Goal: Task Accomplishment & Management: Use online tool/utility

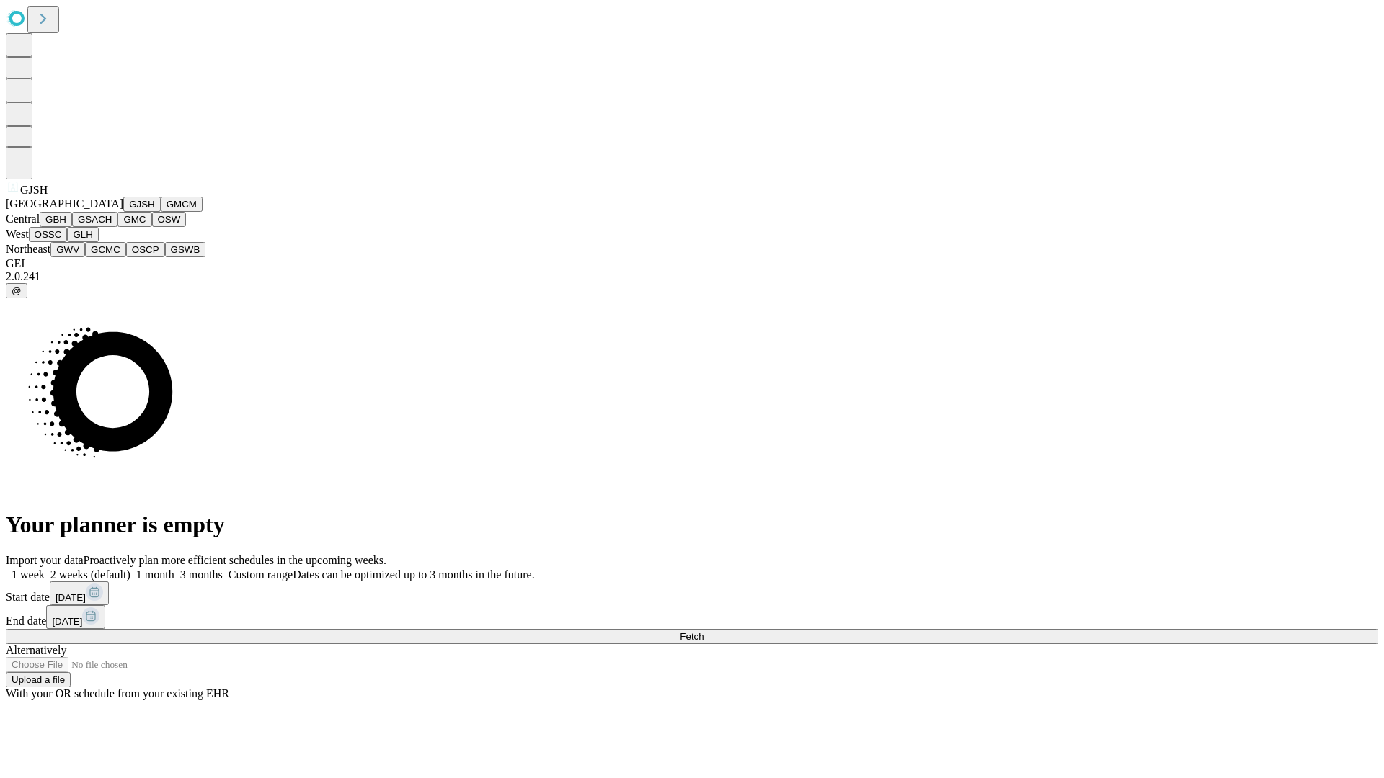
click at [123, 212] on button "GJSH" at bounding box center [141, 204] width 37 height 15
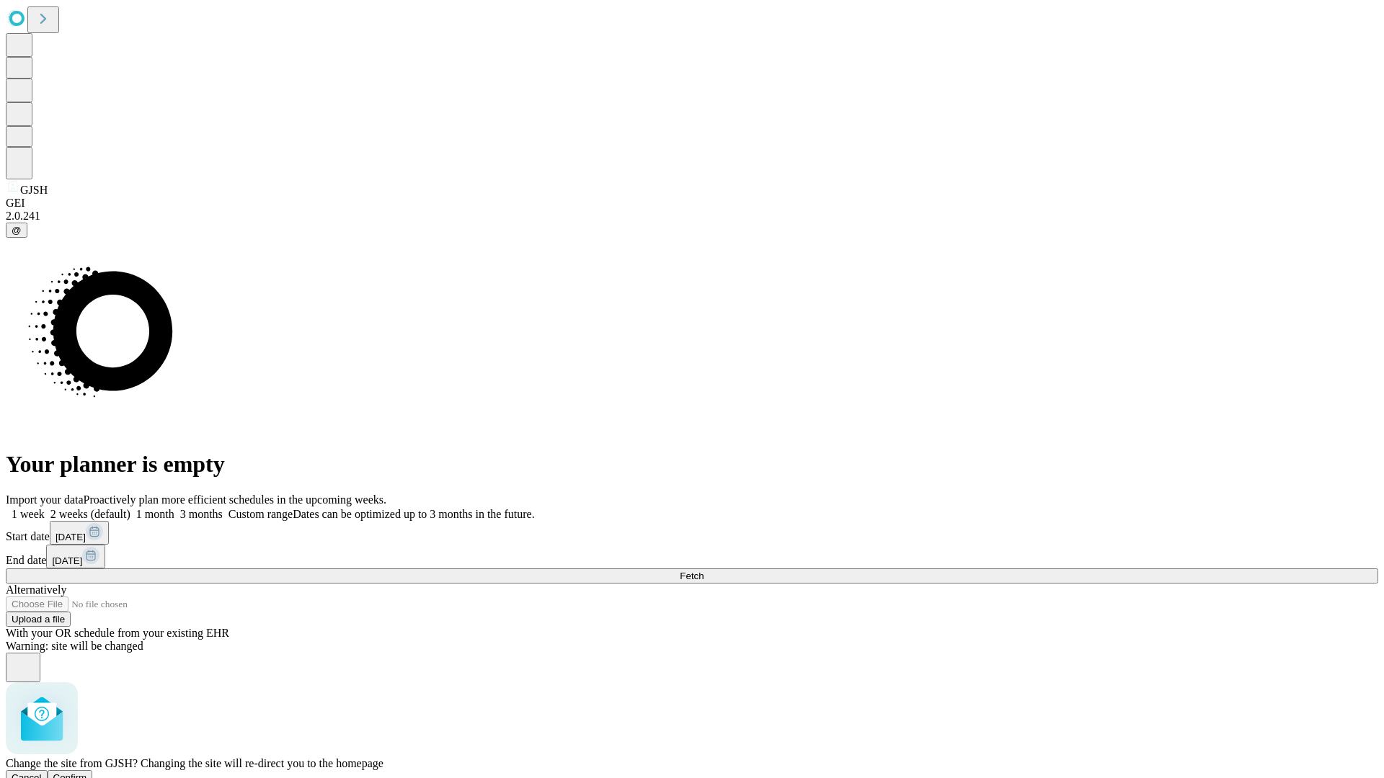
click at [87, 773] on span "Confirm" at bounding box center [70, 778] width 34 height 11
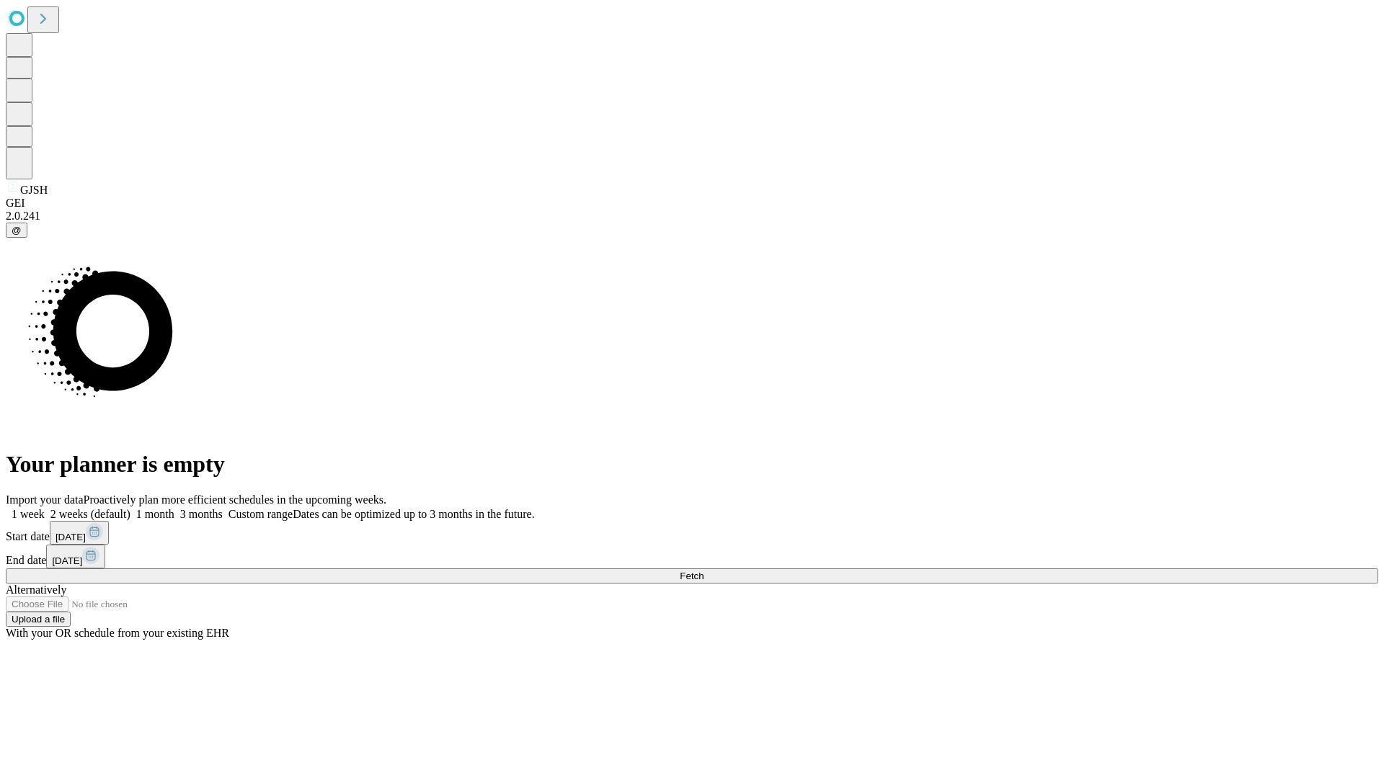
click at [130, 508] on label "2 weeks (default)" at bounding box center [88, 514] width 86 height 12
click at [703, 571] on span "Fetch" at bounding box center [692, 576] width 24 height 11
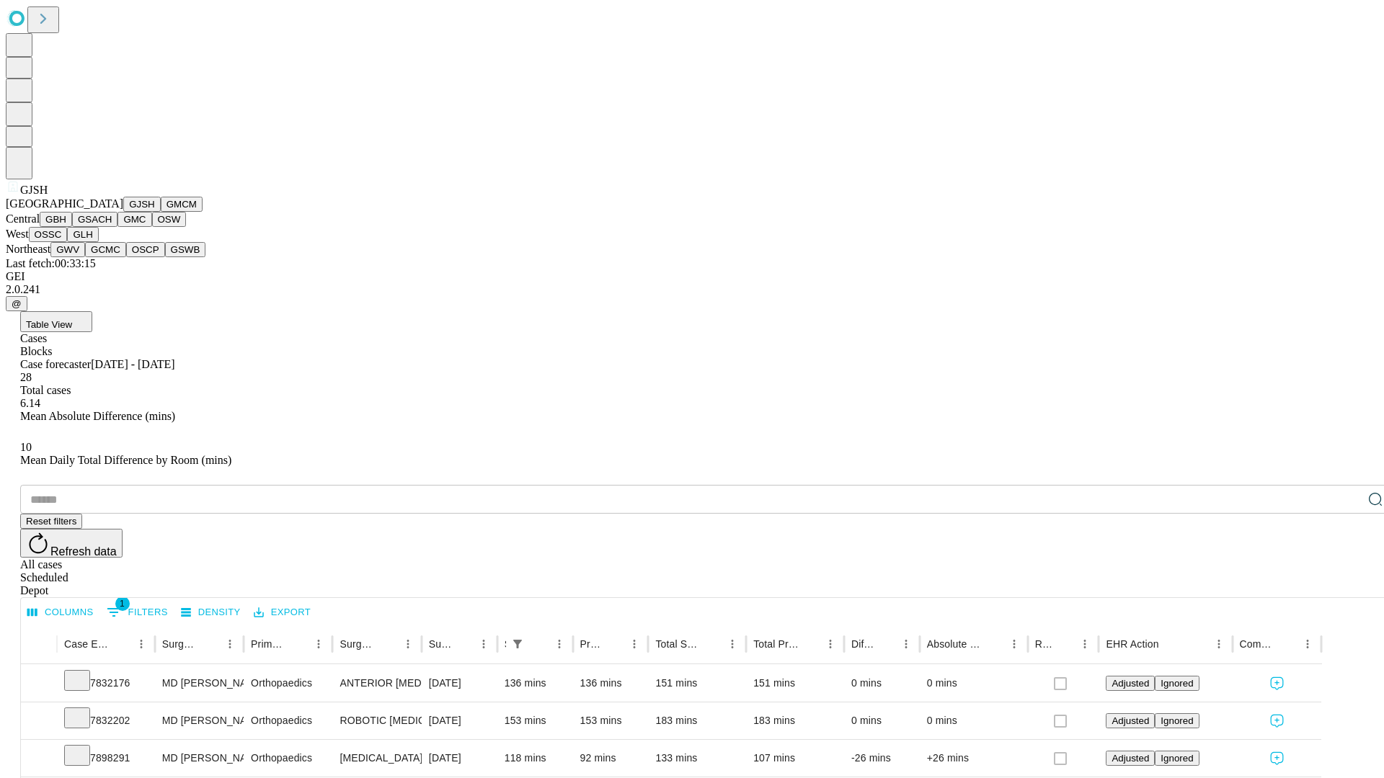
click at [161, 212] on button "GMCM" at bounding box center [182, 204] width 42 height 15
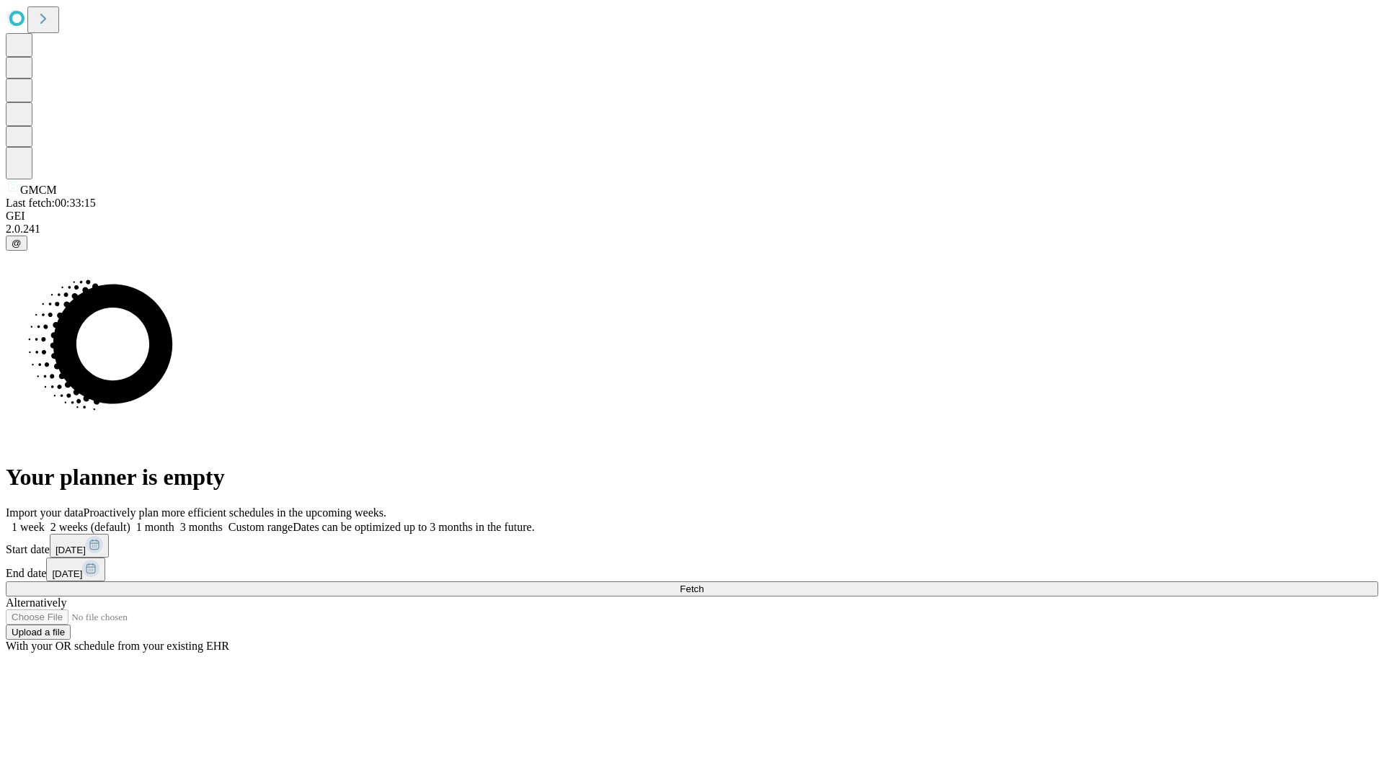
click at [703, 584] on span "Fetch" at bounding box center [692, 589] width 24 height 11
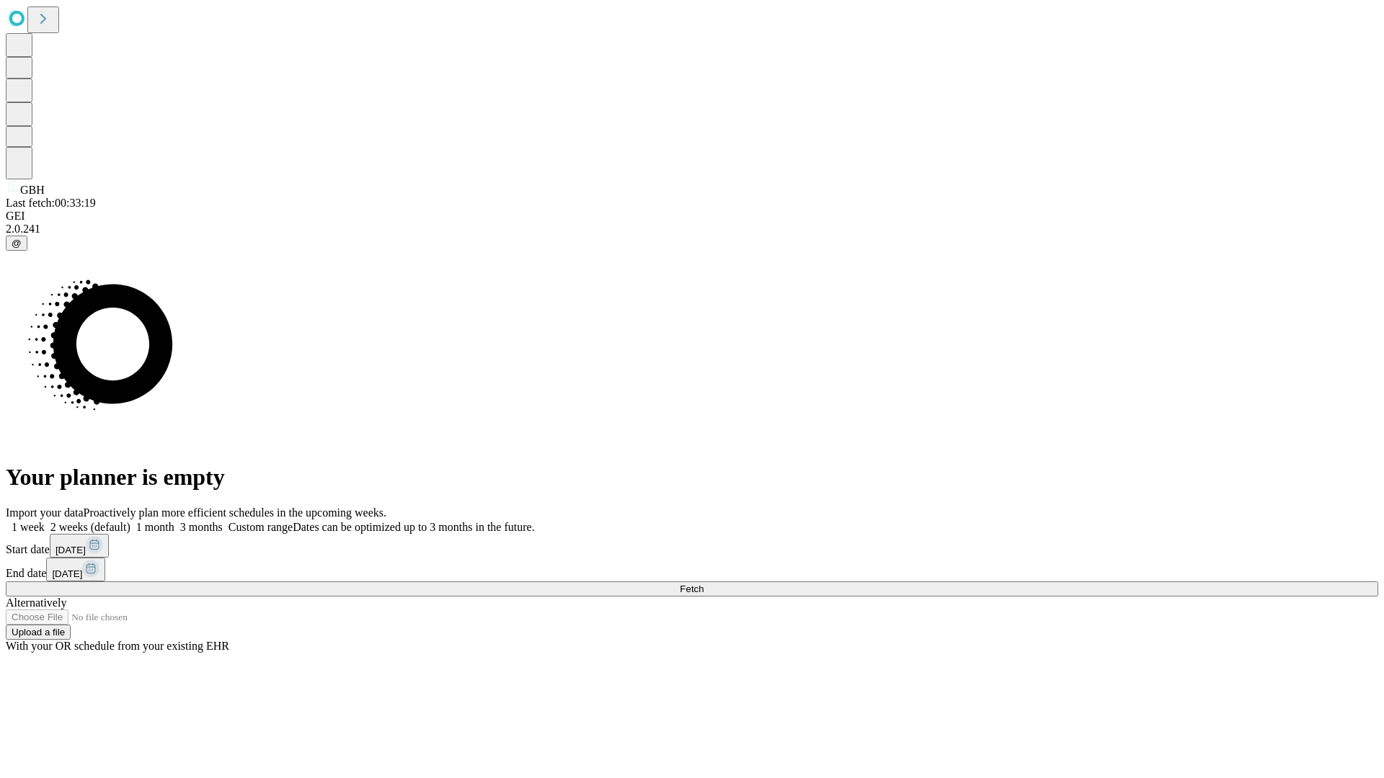
click at [130, 521] on label "2 weeks (default)" at bounding box center [88, 527] width 86 height 12
click at [703, 584] on span "Fetch" at bounding box center [692, 589] width 24 height 11
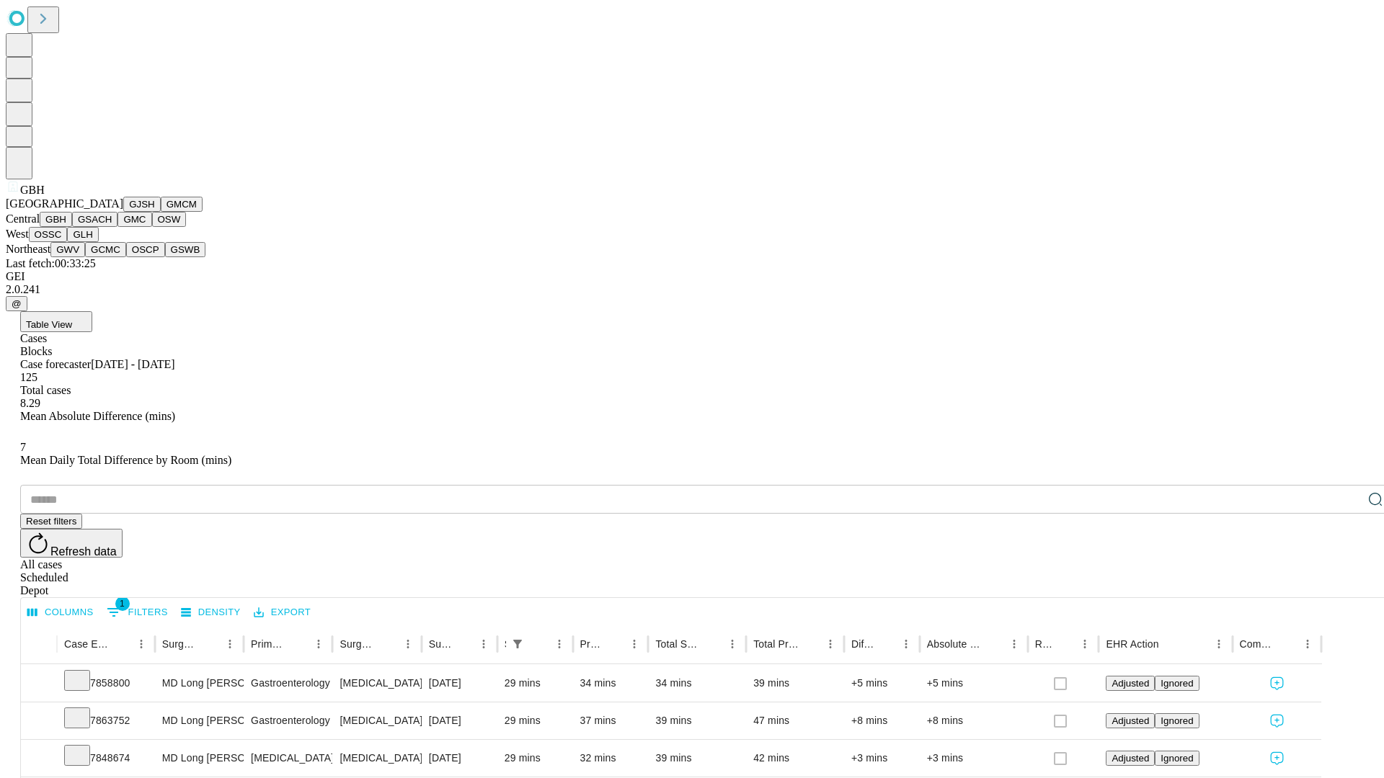
click at [112, 227] on button "GSACH" at bounding box center [94, 219] width 45 height 15
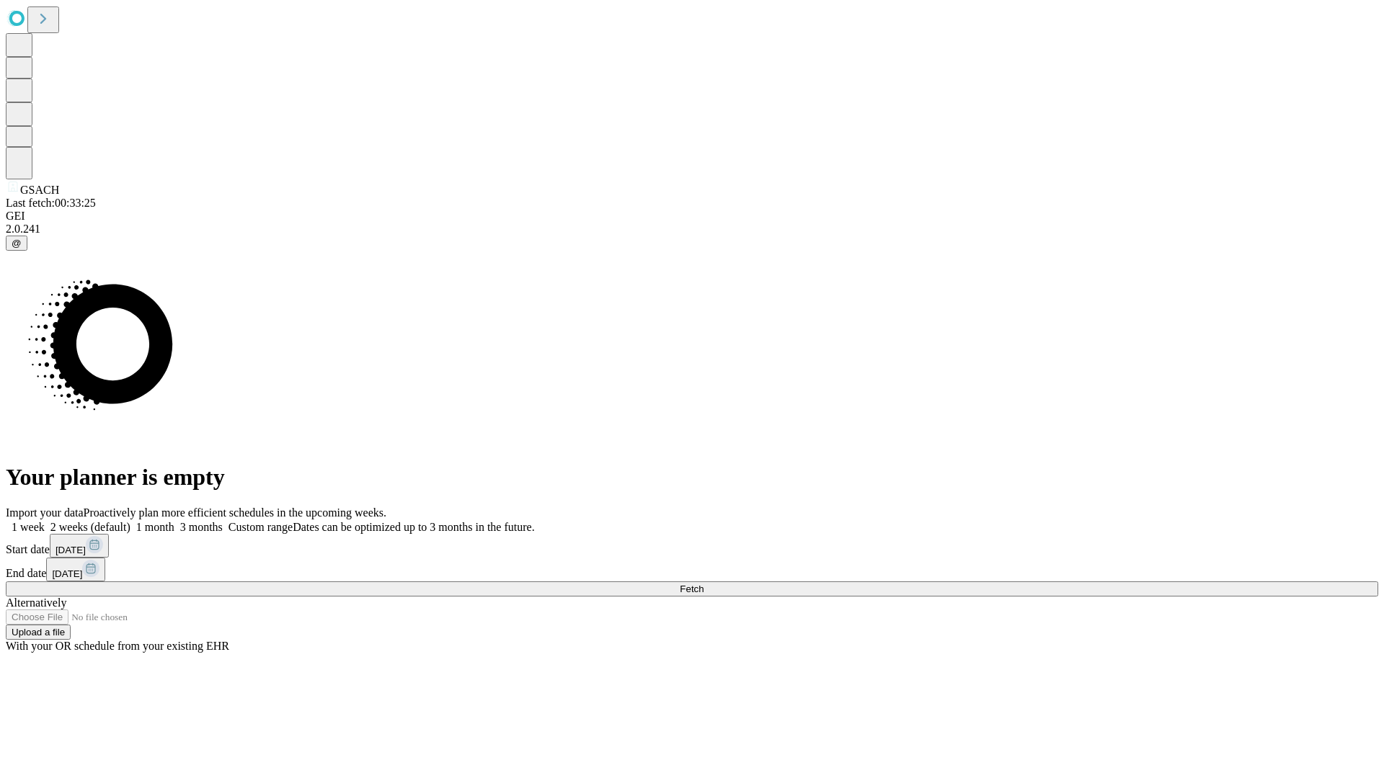
click at [130, 521] on label "2 weeks (default)" at bounding box center [88, 527] width 86 height 12
click at [703, 584] on span "Fetch" at bounding box center [692, 589] width 24 height 11
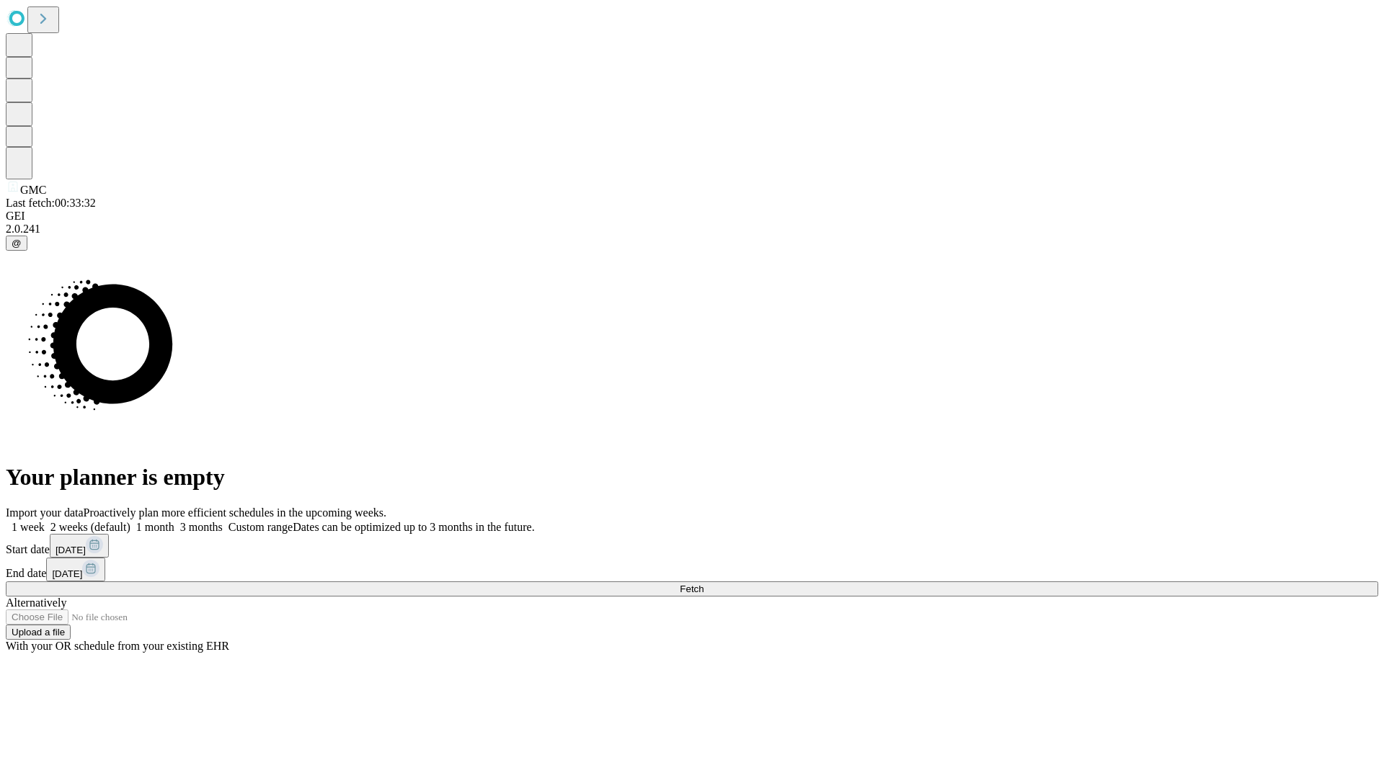
click at [130, 521] on label "2 weeks (default)" at bounding box center [88, 527] width 86 height 12
click at [703, 584] on span "Fetch" at bounding box center [692, 589] width 24 height 11
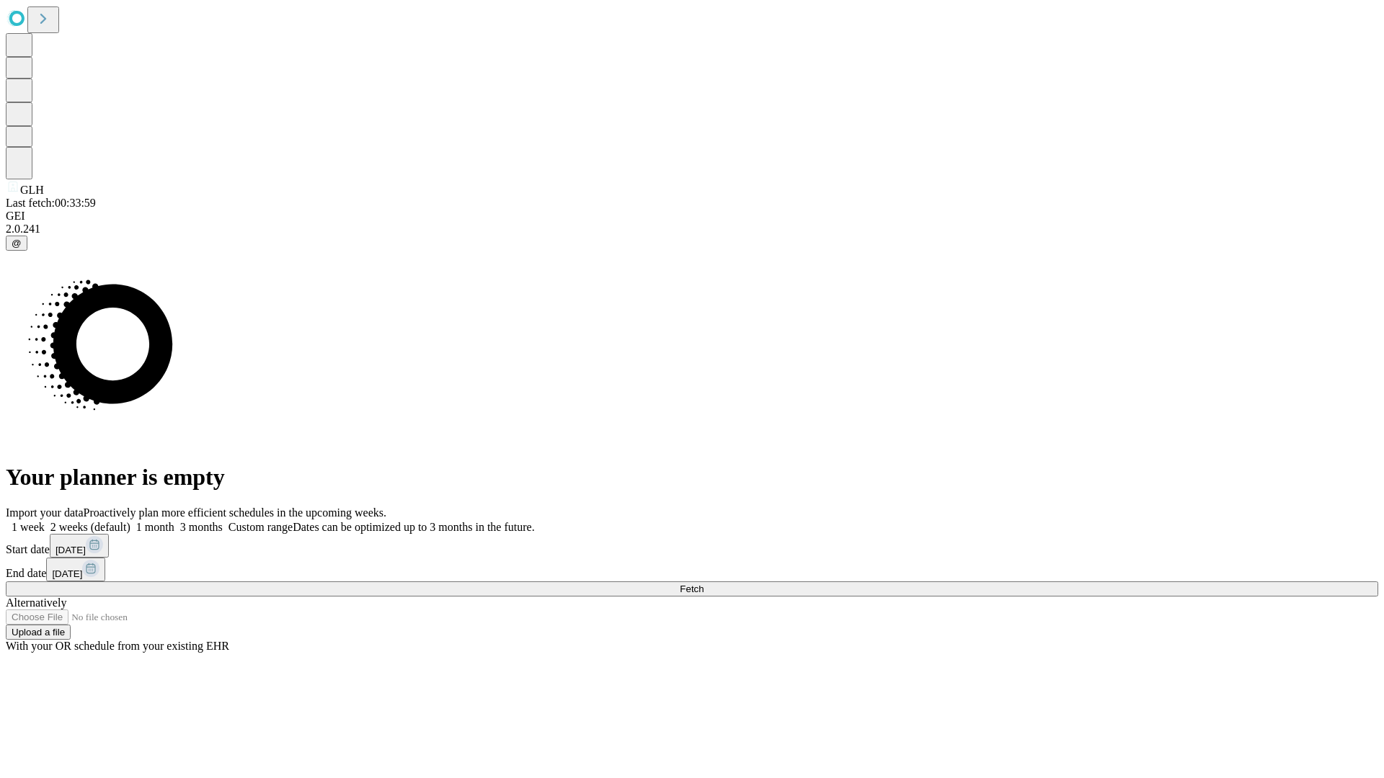
click at [130, 521] on label "2 weeks (default)" at bounding box center [88, 527] width 86 height 12
click at [703, 584] on span "Fetch" at bounding box center [692, 589] width 24 height 11
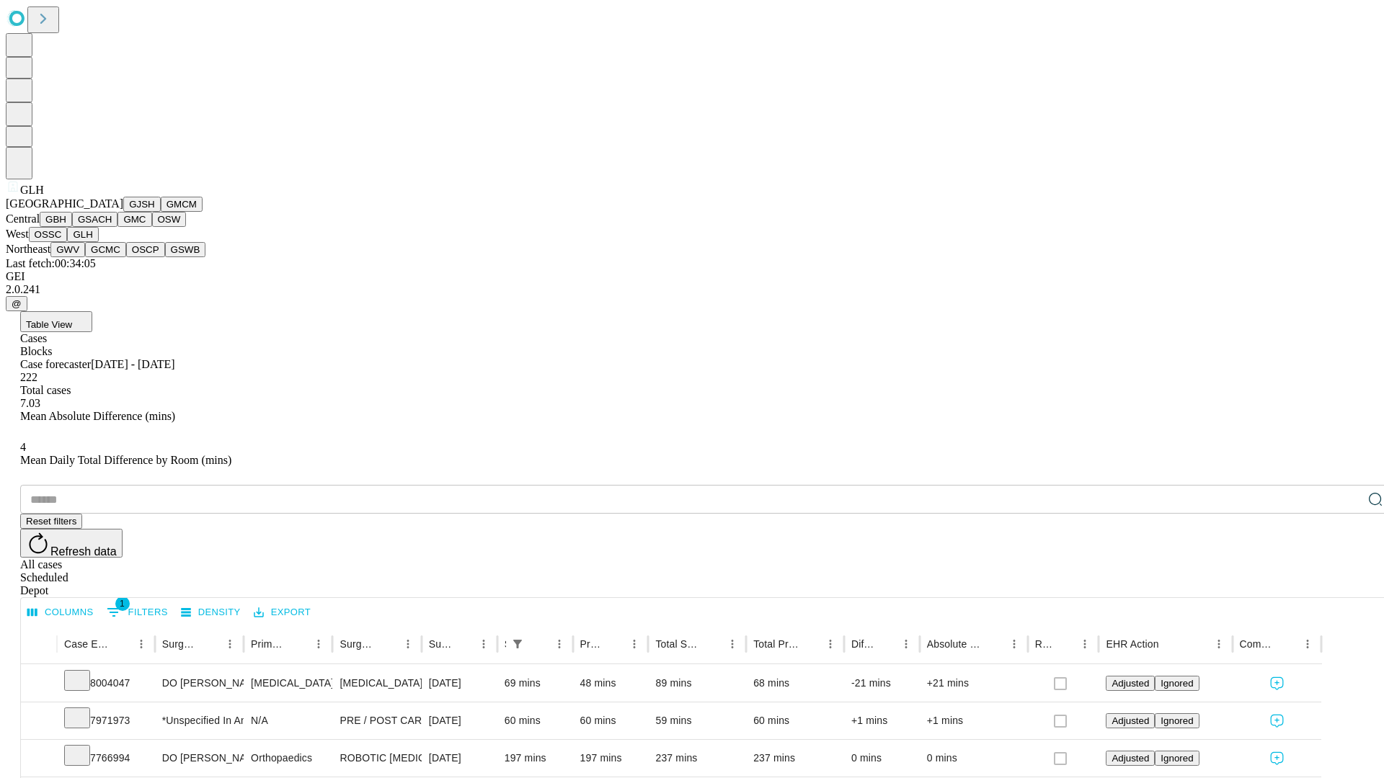
click at [85, 257] on button "GWV" at bounding box center [67, 249] width 35 height 15
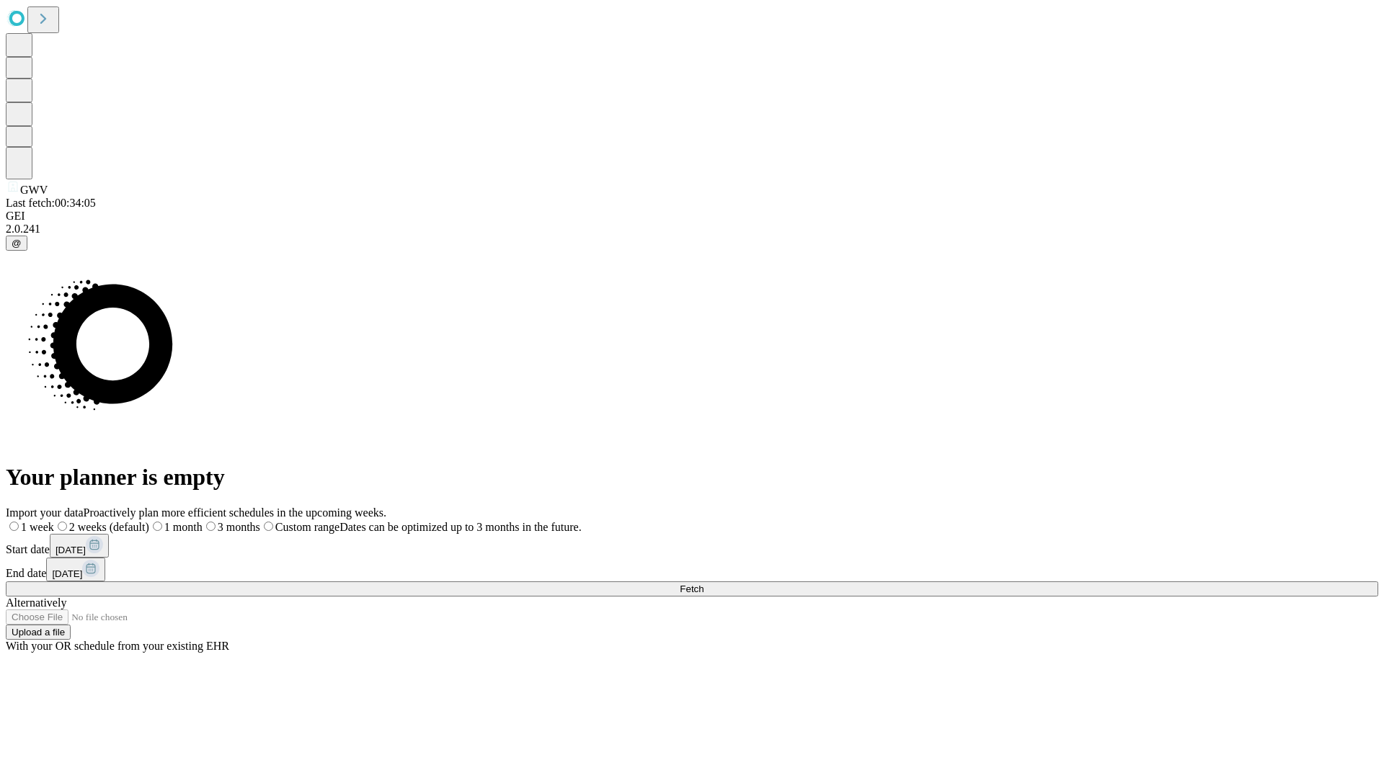
click at [703, 584] on span "Fetch" at bounding box center [692, 589] width 24 height 11
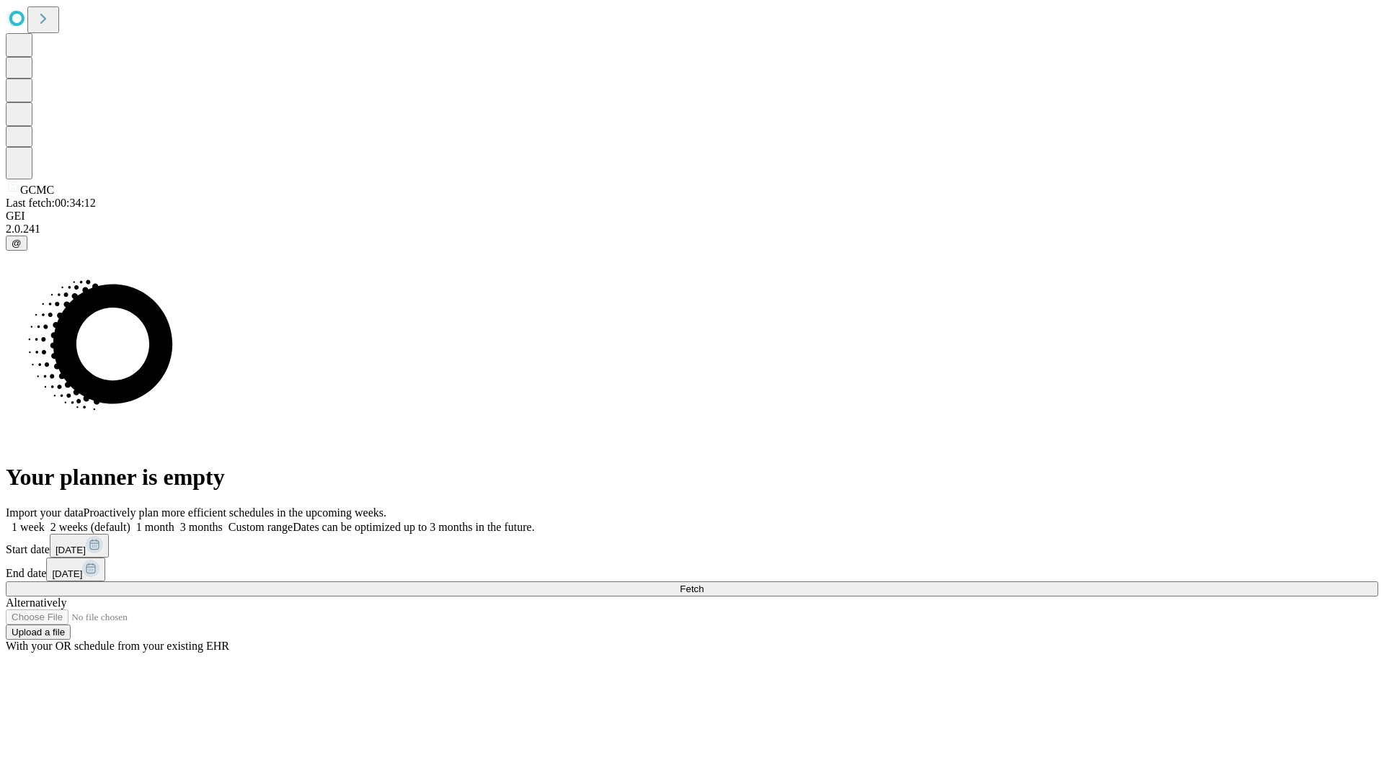
click at [130, 521] on label "2 weeks (default)" at bounding box center [88, 527] width 86 height 12
click at [703, 584] on span "Fetch" at bounding box center [692, 589] width 24 height 11
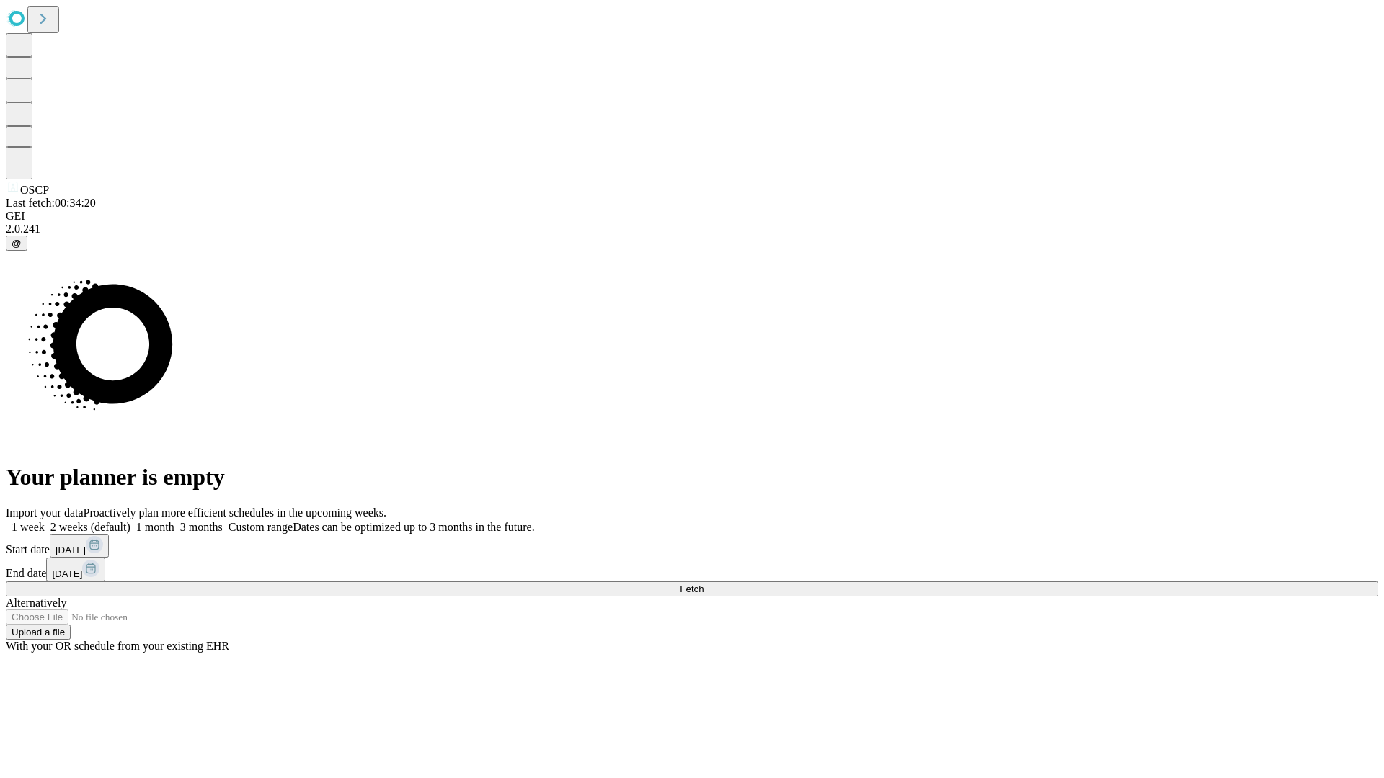
click at [130, 521] on label "2 weeks (default)" at bounding box center [88, 527] width 86 height 12
click at [703, 584] on span "Fetch" at bounding box center [692, 589] width 24 height 11
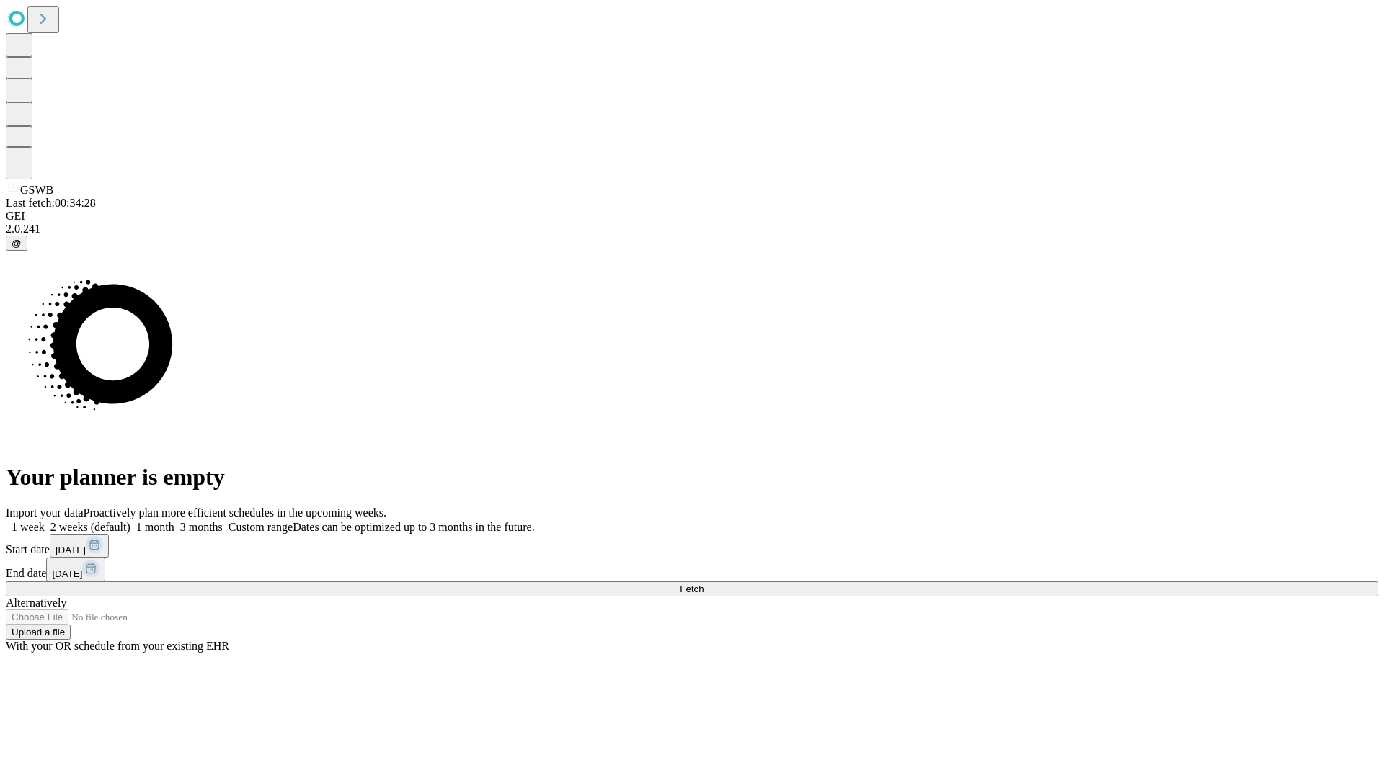
click at [130, 521] on label "2 weeks (default)" at bounding box center [88, 527] width 86 height 12
click at [703, 584] on span "Fetch" at bounding box center [692, 589] width 24 height 11
